Goal: Transaction & Acquisition: Purchase product/service

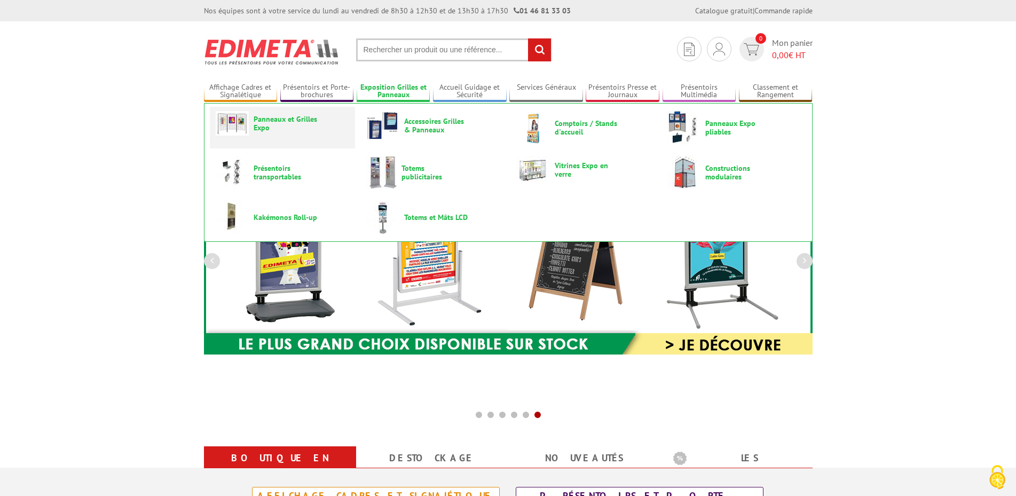
click at [279, 123] on span "Panneaux et Grilles Expo" at bounding box center [286, 123] width 64 height 17
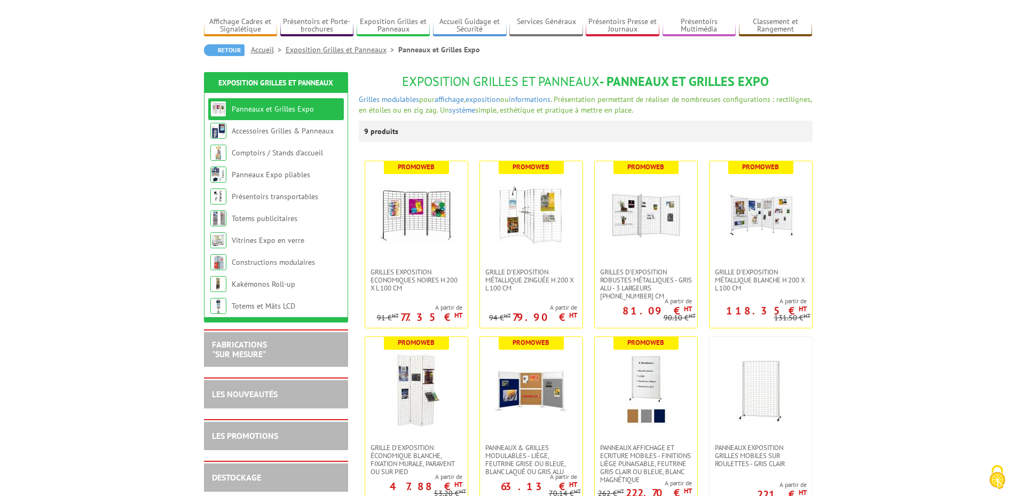
scroll to position [109, 0]
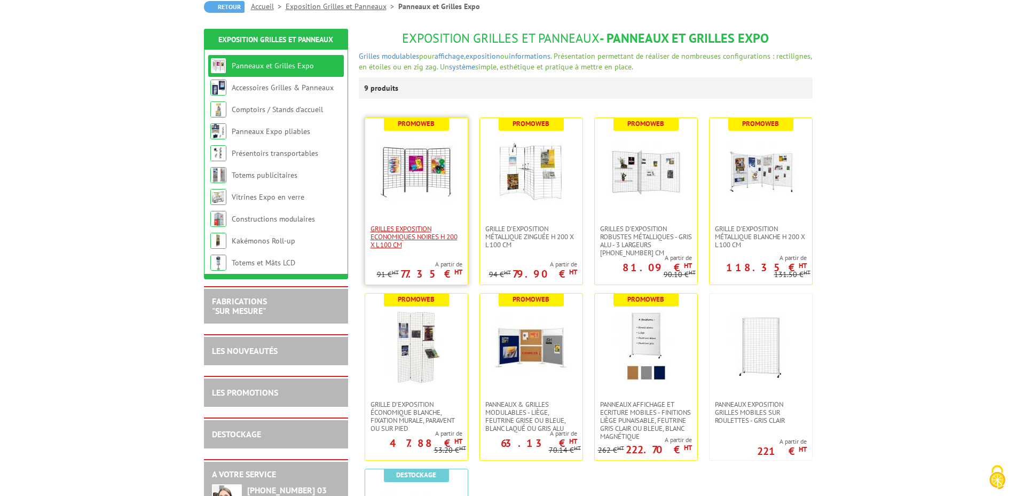
click at [407, 233] on span "Grilles Exposition Economiques Noires H 200 x L 100 cm" at bounding box center [417, 237] width 92 height 24
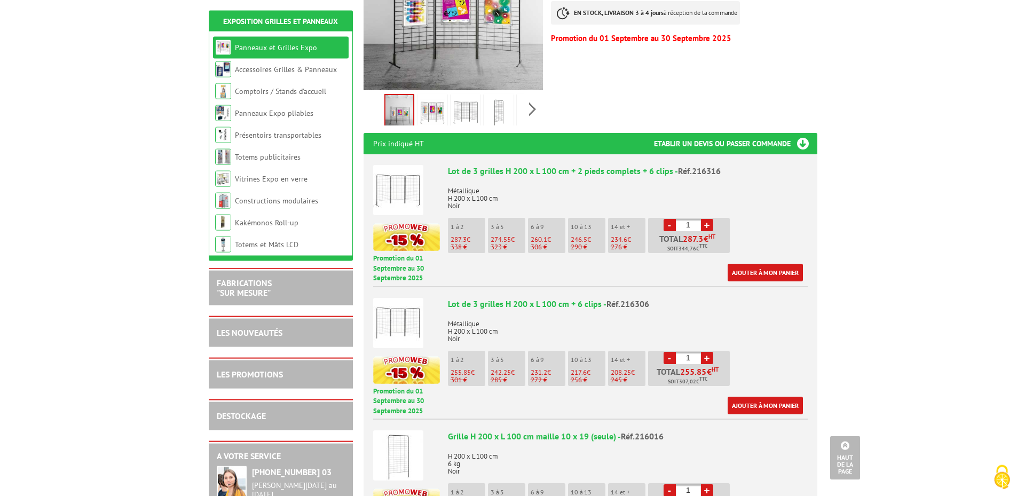
scroll to position [327, 0]
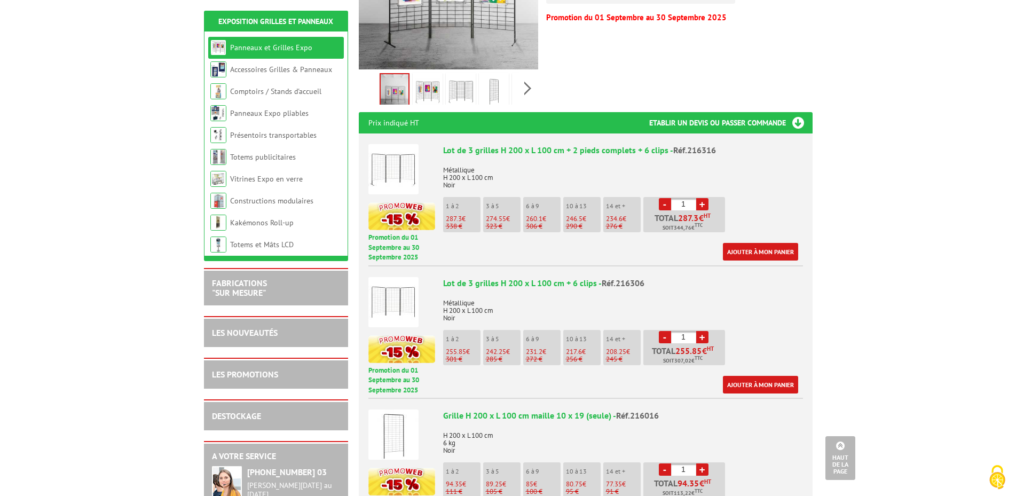
click at [686, 198] on input "1" at bounding box center [683, 204] width 25 height 12
type input "10"
click at [676, 243] on div "Ajouter à mon panier" at bounding box center [620, 252] width 355 height 18
click at [766, 243] on link "Ajouter à mon panier" at bounding box center [760, 252] width 75 height 18
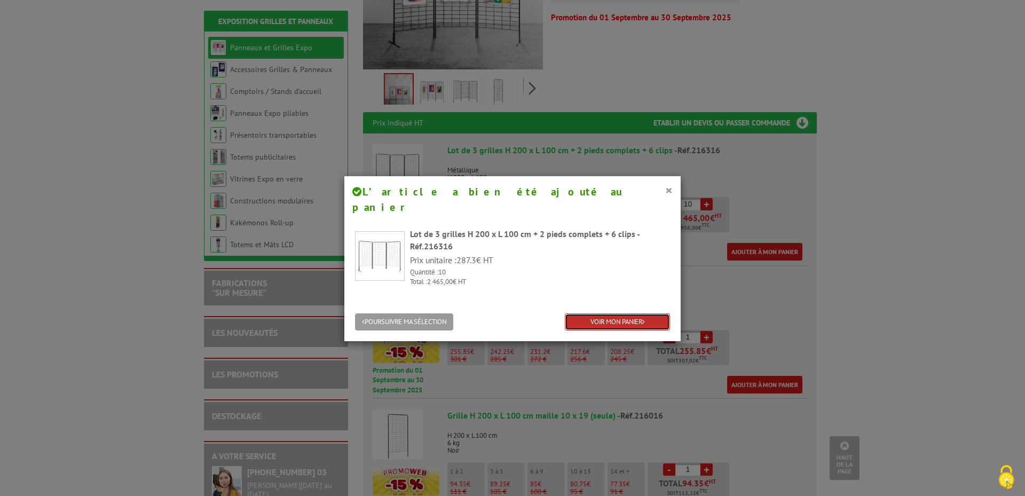
click at [611, 313] on link "VOIR MON PANIER" at bounding box center [617, 322] width 105 height 18
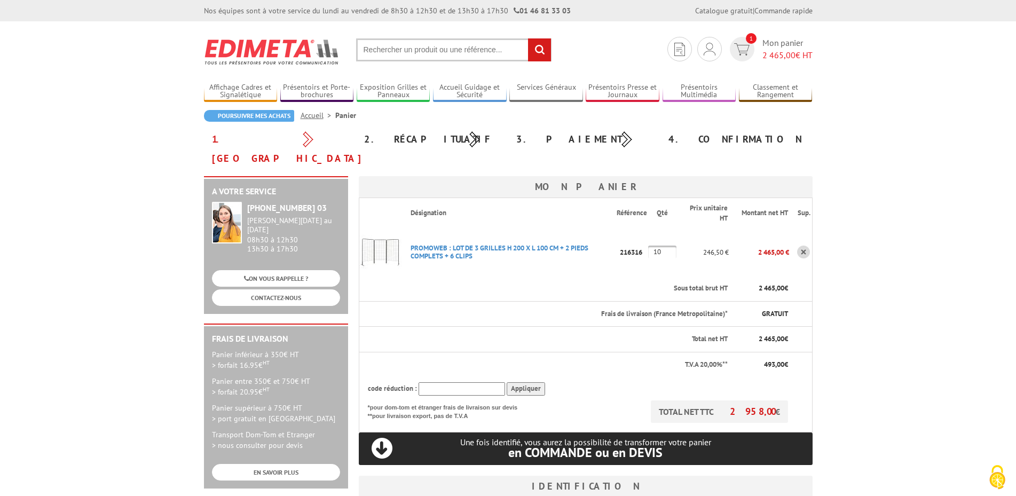
drag, startPoint x: 668, startPoint y: 233, endPoint x: 634, endPoint y: 238, distance: 34.4
click at [648, 246] on input "10" at bounding box center [662, 252] width 28 height 13
type input "3"
